Goal: Transaction & Acquisition: Obtain resource

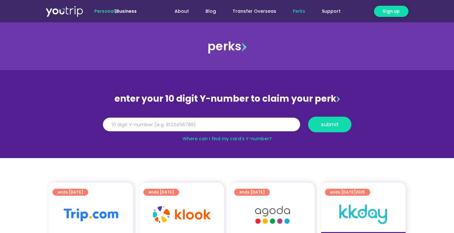
click at [157, 121] on input "Y Number" at bounding box center [201, 125] width 197 height 14
type input "8148607079"
click at [308, 117] on button "submit" at bounding box center [329, 125] width 43 height 16
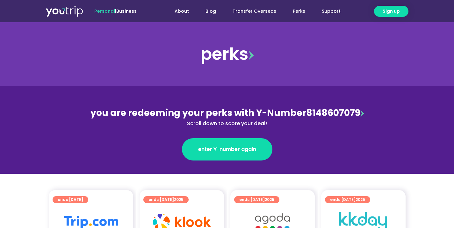
scroll to position [96, 0]
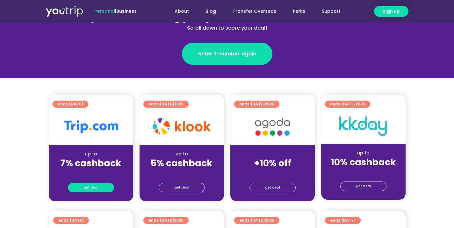
click at [106, 186] on link "get deal" at bounding box center [91, 188] width 46 height 10
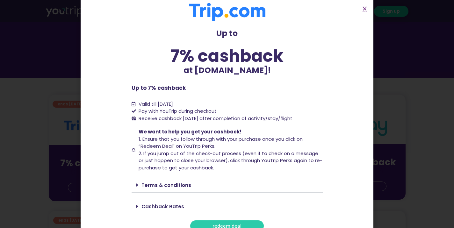
scroll to position [15, 0]
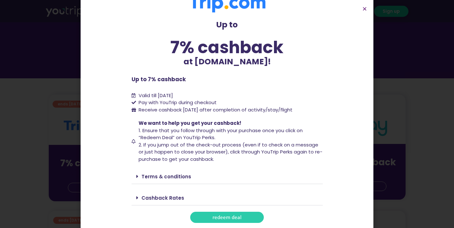
click at [237, 220] on span "redeem deal" at bounding box center [227, 217] width 29 height 5
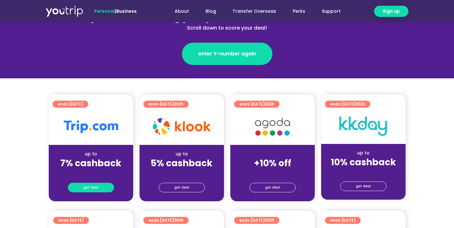
click at [102, 182] on div "get deal" at bounding box center [91, 189] width 84 height 26
click at [100, 188] on link "get deal" at bounding box center [91, 188] width 46 height 10
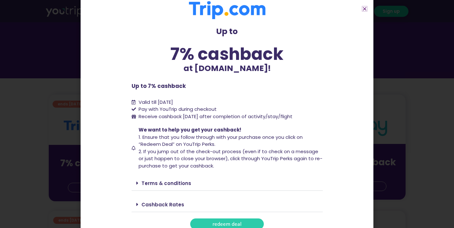
scroll to position [15, 0]
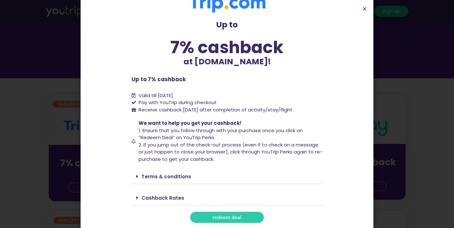
click at [200, 217] on link "redeem deal" at bounding box center [227, 217] width 74 height 11
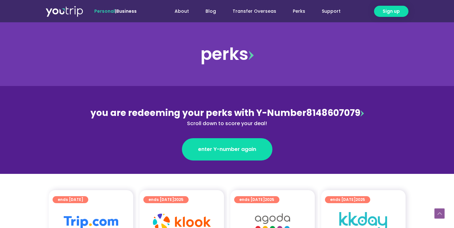
scroll to position [191, 0]
